Goal: Book appointment/travel/reservation

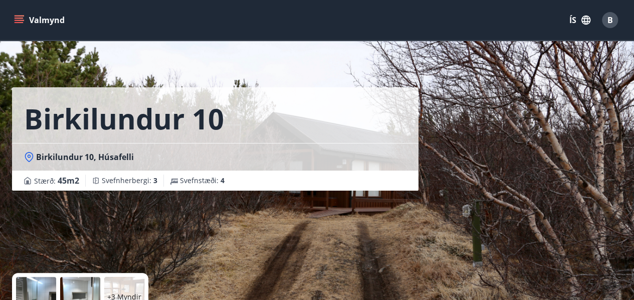
click at [17, 22] on icon "menu" at bounding box center [19, 22] width 9 height 1
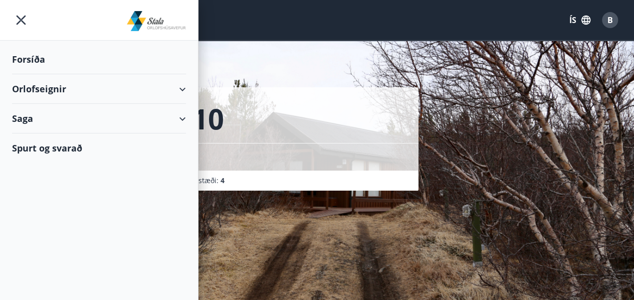
click at [180, 86] on div "Orlofseignir" at bounding box center [99, 89] width 174 height 30
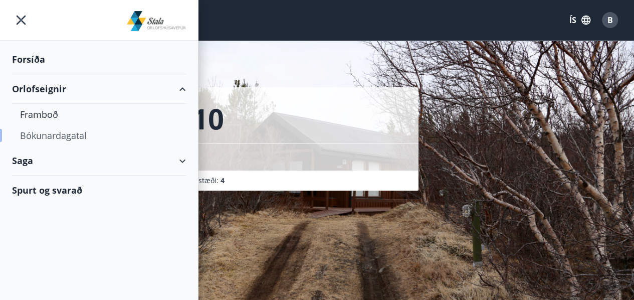
click at [61, 133] on div "Bókunardagatal" at bounding box center [99, 135] width 158 height 21
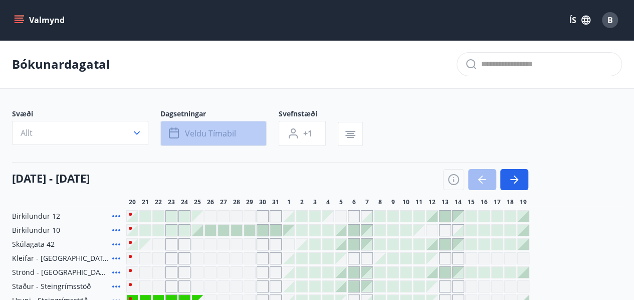
click at [213, 133] on span "Veldu tímabil" at bounding box center [210, 133] width 51 height 11
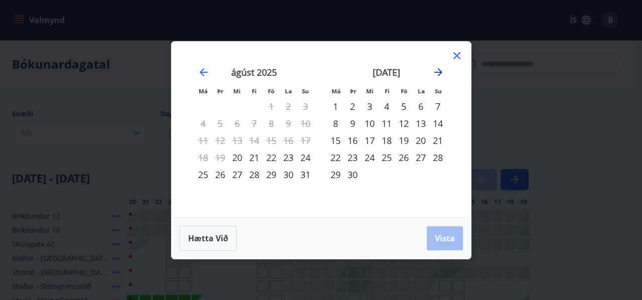
click at [438, 71] on icon "Move forward to switch to the next month." at bounding box center [438, 72] width 12 height 12
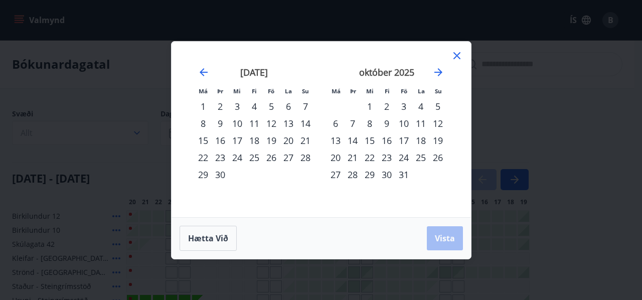
click at [387, 103] on div "2" at bounding box center [386, 106] width 17 height 17
click at [438, 104] on div "5" at bounding box center [437, 106] width 17 height 17
click at [437, 235] on span "Vista" at bounding box center [445, 238] width 20 height 11
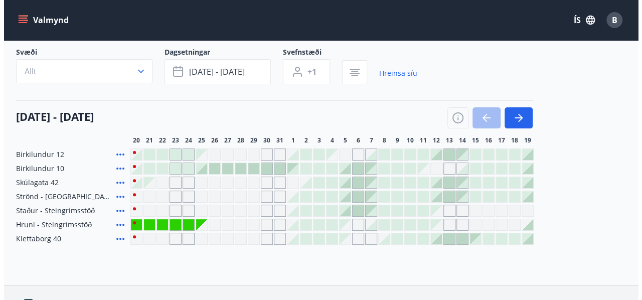
scroll to position [62, 0]
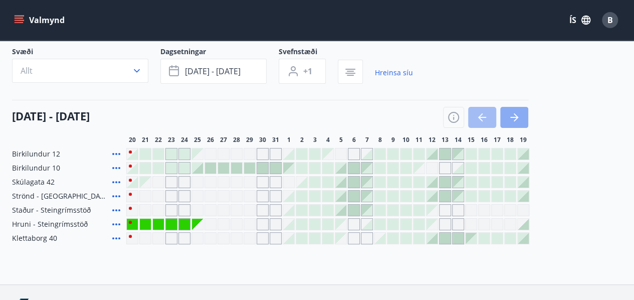
click at [513, 114] on icon "button" at bounding box center [514, 117] width 12 height 12
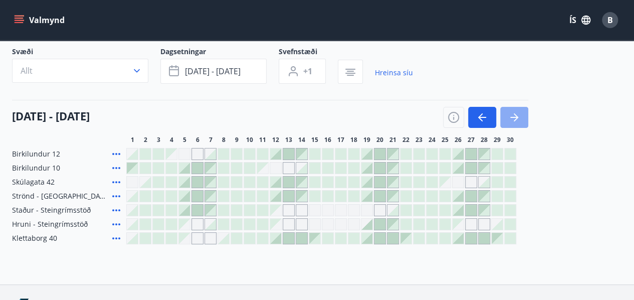
click at [513, 114] on icon "button" at bounding box center [514, 117] width 12 height 12
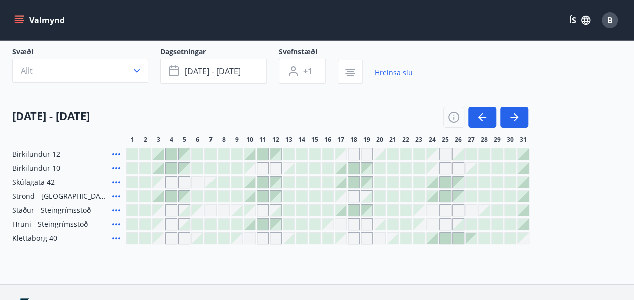
click at [142, 149] on div at bounding box center [145, 153] width 11 height 11
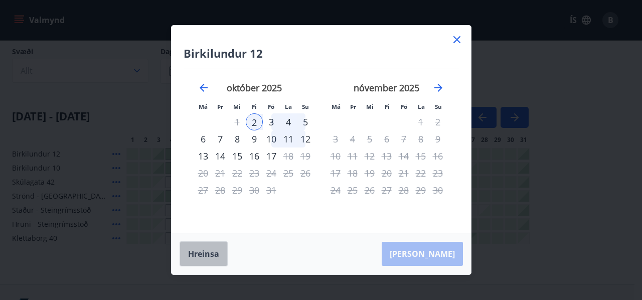
click at [200, 250] on button "Hreinsa" at bounding box center [203, 253] width 48 height 25
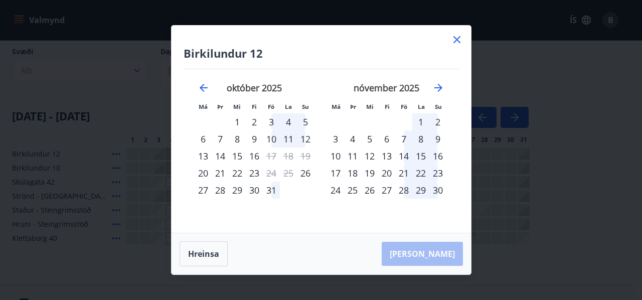
click at [457, 41] on icon at bounding box center [456, 39] width 7 height 7
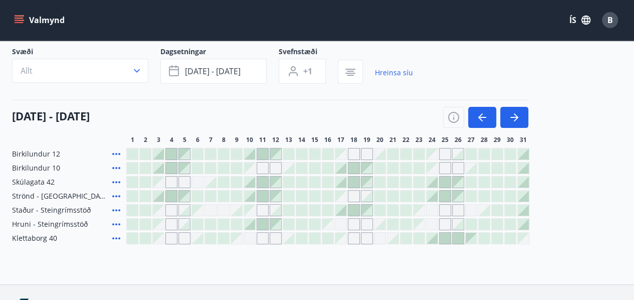
click at [261, 221] on div at bounding box center [262, 224] width 11 height 11
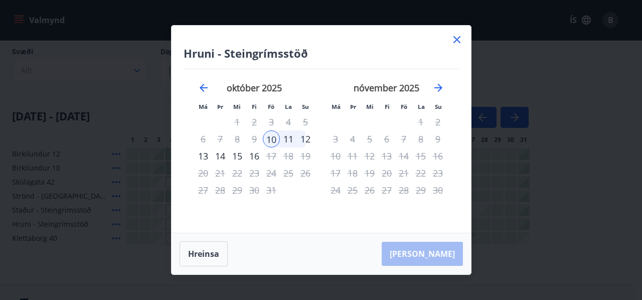
click at [273, 139] on div "10" at bounding box center [271, 138] width 17 height 17
click at [204, 156] on div "13" at bounding box center [202, 155] width 17 height 17
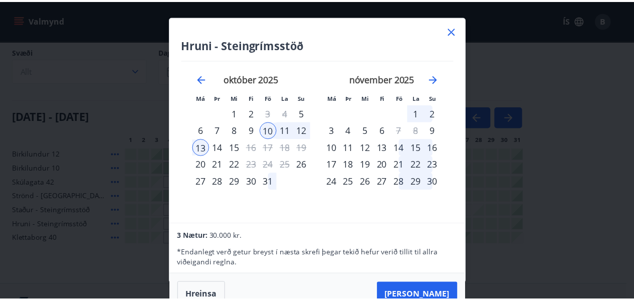
scroll to position [0, 0]
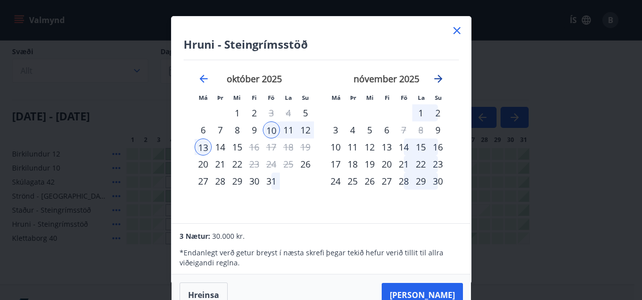
click at [439, 76] on icon "Move forward to switch to the next month." at bounding box center [438, 79] width 8 height 8
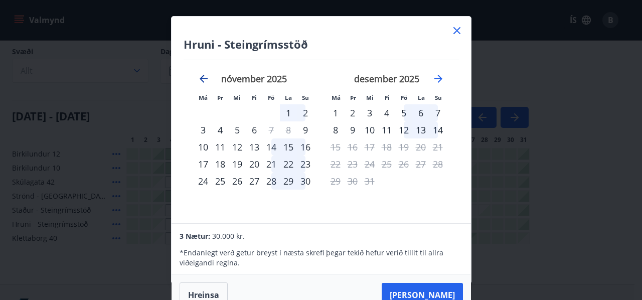
click at [203, 78] on icon "Move backward to switch to the previous month." at bounding box center [204, 79] width 8 height 8
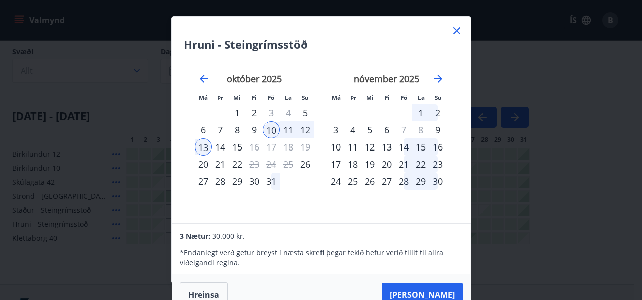
click at [454, 29] on icon at bounding box center [457, 31] width 12 height 12
